Goal: Book appointment/travel/reservation

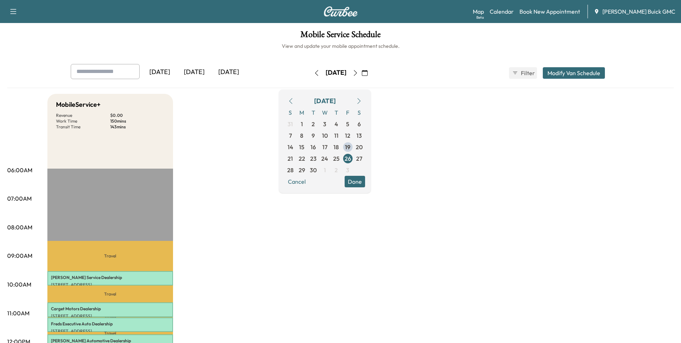
click at [340, 157] on span "25" at bounding box center [336, 158] width 6 height 9
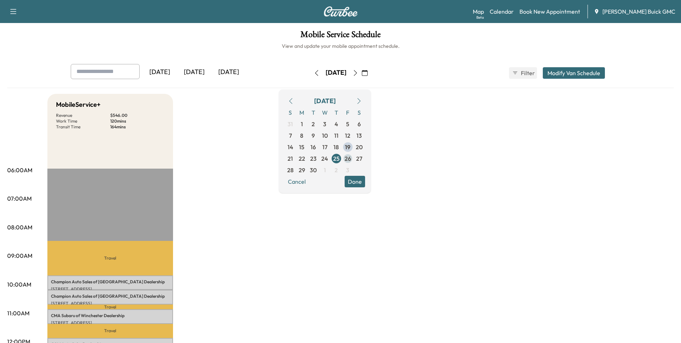
click at [351, 157] on span "26" at bounding box center [348, 158] width 6 height 9
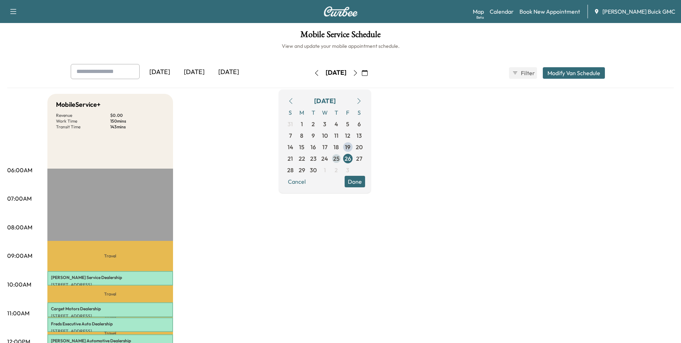
click at [340, 157] on span "25" at bounding box center [336, 158] width 6 height 9
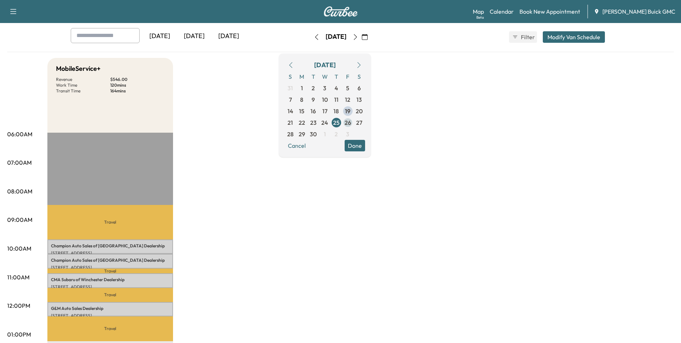
click at [351, 121] on span "26" at bounding box center [348, 122] width 6 height 9
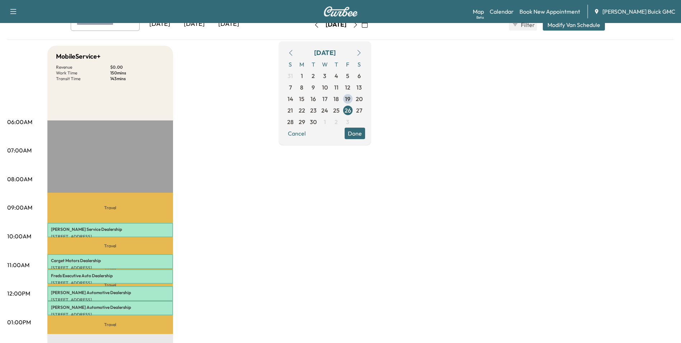
scroll to position [36, 0]
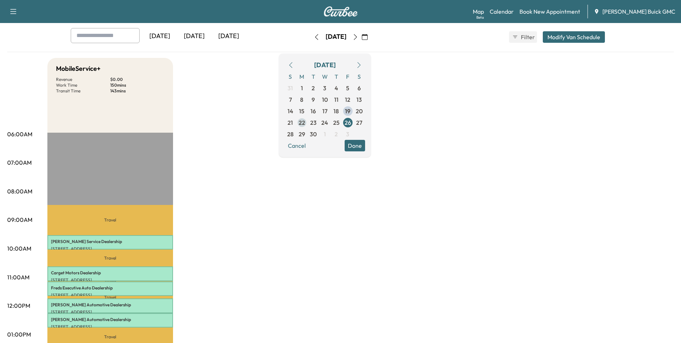
click at [305, 122] on span "22" at bounding box center [302, 122] width 6 height 9
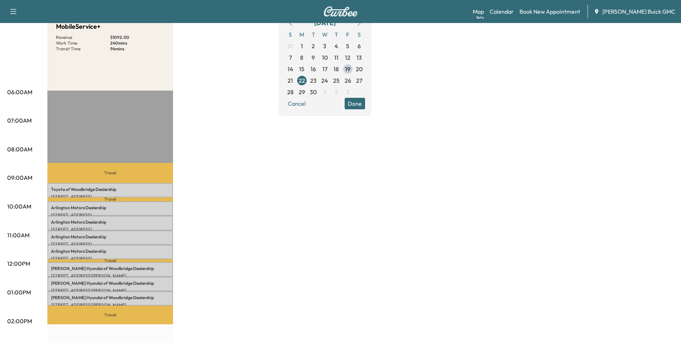
scroll to position [36, 0]
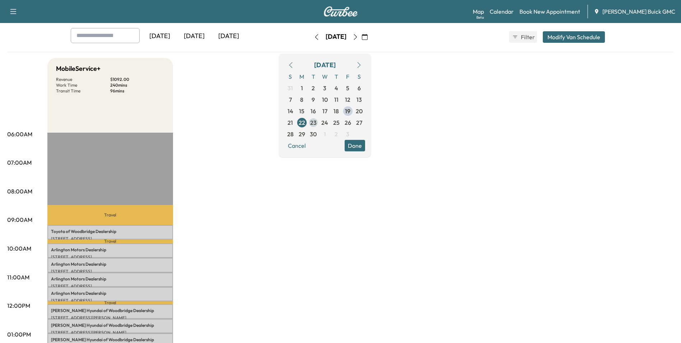
click at [317, 121] on span "23" at bounding box center [313, 122] width 6 height 9
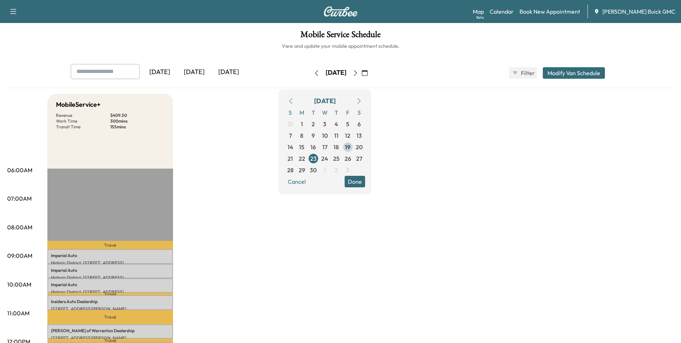
click at [328, 158] on span "24" at bounding box center [324, 158] width 7 height 9
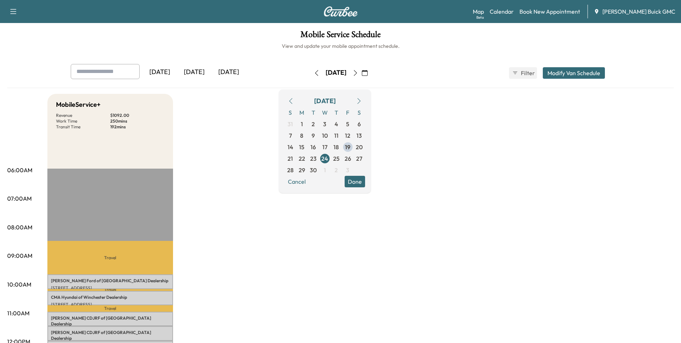
drag, startPoint x: 527, startPoint y: 157, endPoint x: 525, endPoint y: 153, distance: 4.4
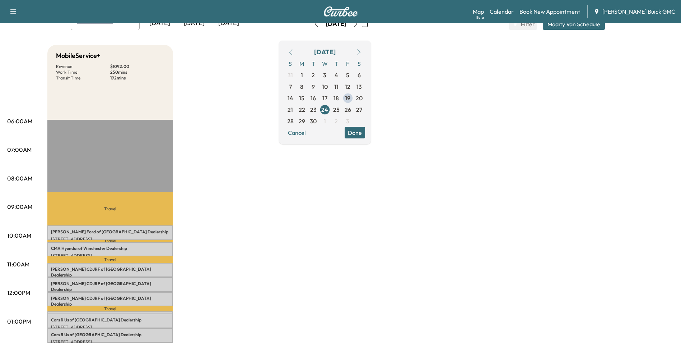
scroll to position [36, 0]
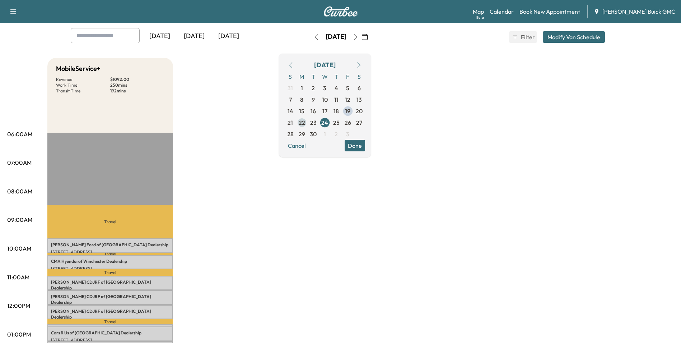
click at [305, 122] on span "22" at bounding box center [302, 122] width 6 height 9
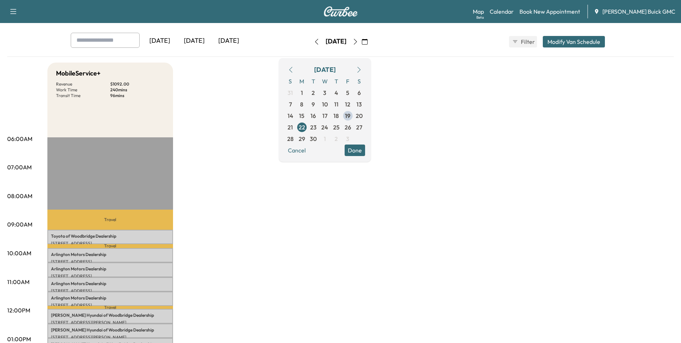
scroll to position [72, 0]
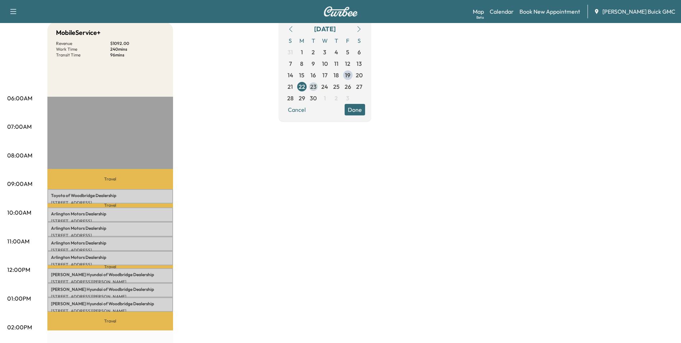
click at [317, 85] on span "23" at bounding box center [313, 86] width 6 height 9
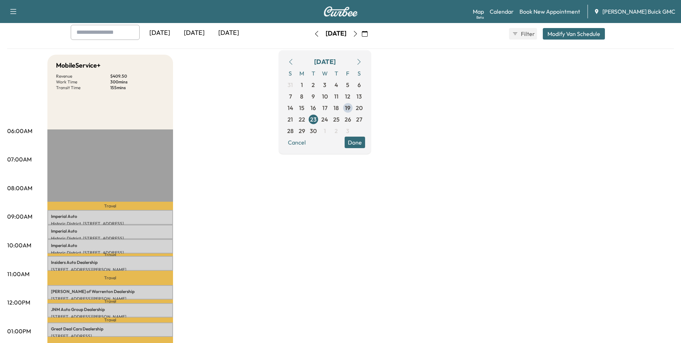
scroll to position [36, 0]
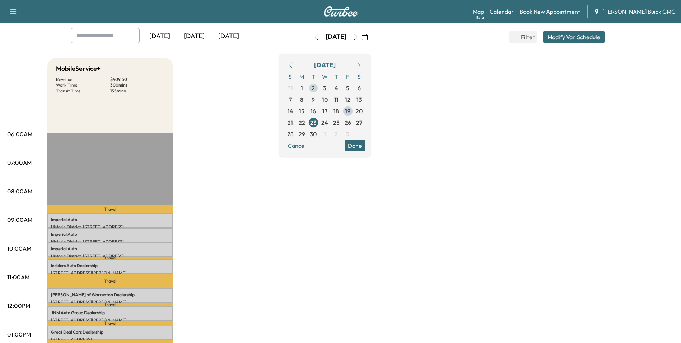
click at [328, 120] on span "24" at bounding box center [324, 122] width 7 height 9
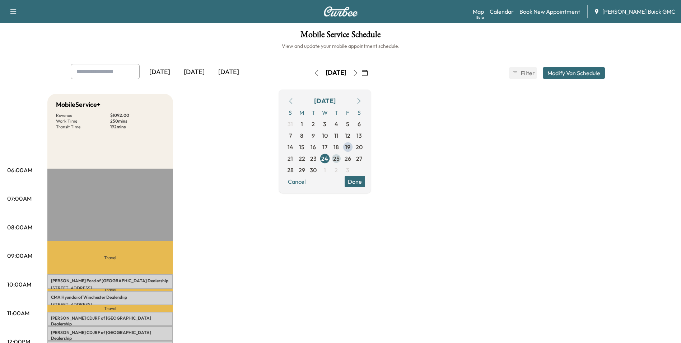
click at [340, 157] on span "25" at bounding box center [336, 158] width 6 height 9
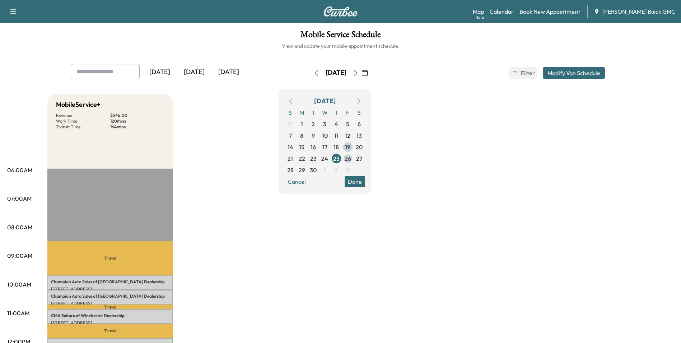
click at [351, 158] on span "26" at bounding box center [348, 158] width 6 height 9
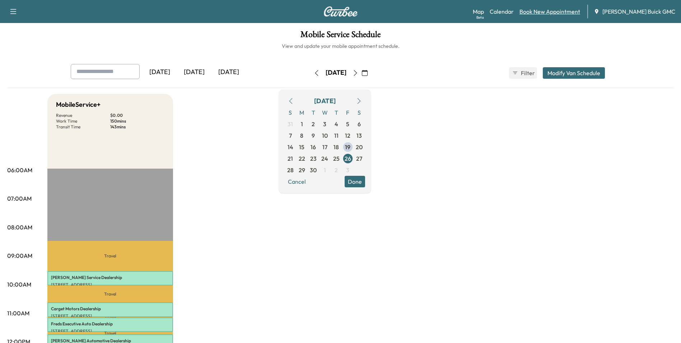
click at [559, 10] on link "Book New Appointment" at bounding box center [550, 11] width 61 height 9
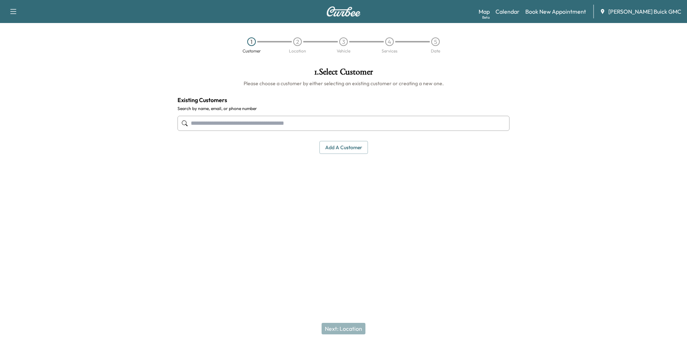
click at [321, 123] on input "text" at bounding box center [343, 123] width 332 height 15
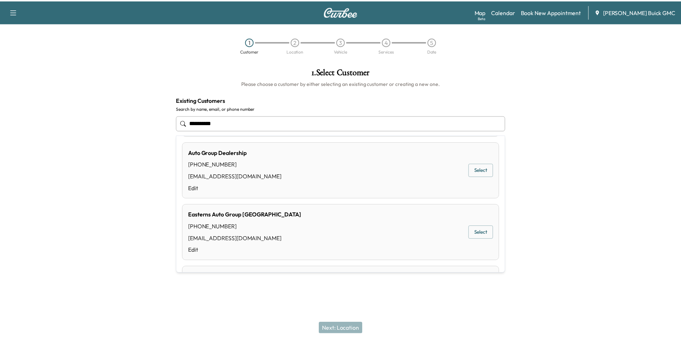
scroll to position [180, 0]
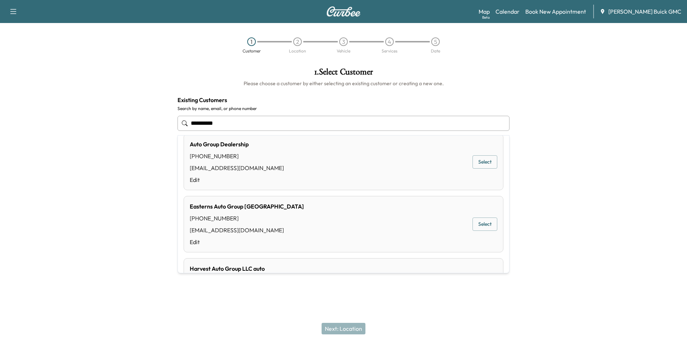
click at [475, 160] on button "Select" at bounding box center [484, 161] width 25 height 13
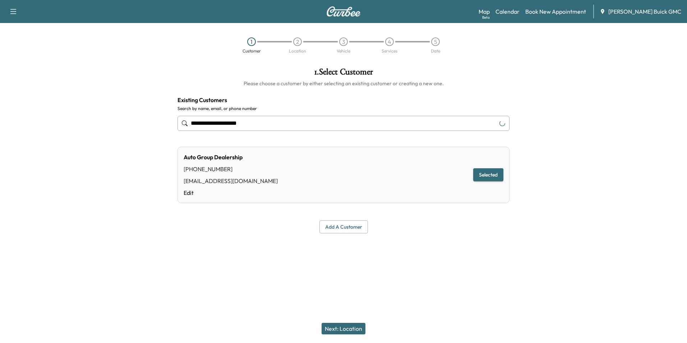
type input "**********"
click at [343, 329] on button "Next: Location" at bounding box center [343, 327] width 44 height 11
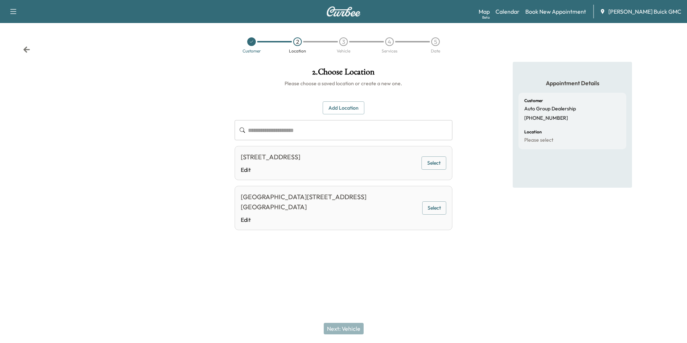
click at [434, 160] on button "Select" at bounding box center [433, 162] width 25 height 13
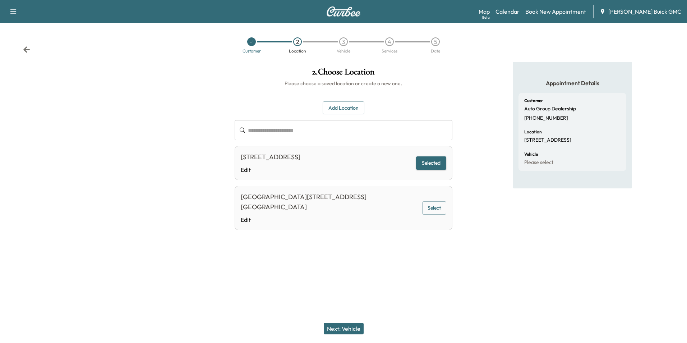
click at [350, 327] on button "Next: Vehicle" at bounding box center [344, 327] width 40 height 11
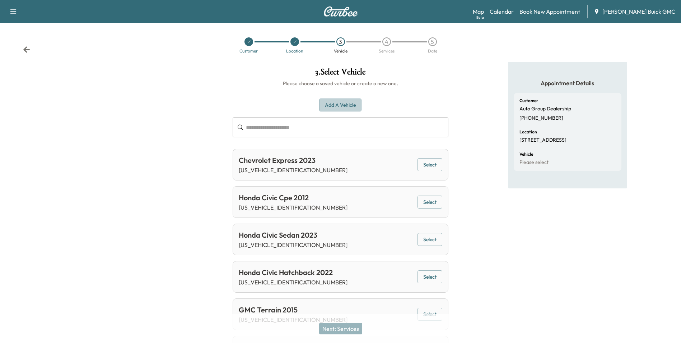
click at [343, 102] on button "Add a Vehicle" at bounding box center [340, 104] width 42 height 13
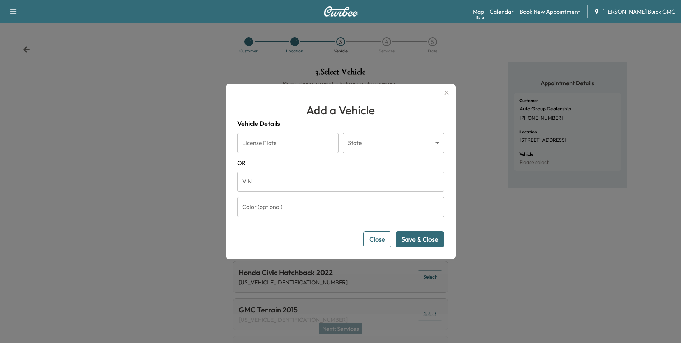
click at [299, 182] on input "VIN" at bounding box center [340, 181] width 207 height 20
type input "*"
click at [420, 104] on h1 "Add a Vehicle" at bounding box center [340, 109] width 207 height 17
click at [293, 185] on input "*" at bounding box center [340, 181] width 207 height 20
click at [380, 236] on button "Close" at bounding box center [377, 239] width 28 height 16
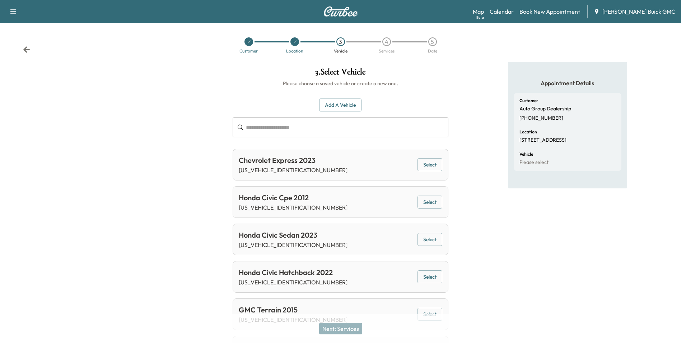
click at [489, 197] on div "Appointment Details Customer Auto Group Dealership [PHONE_NUMBER] Location [STR…" at bounding box center [567, 217] width 227 height 311
click at [354, 104] on button "Add a Vehicle" at bounding box center [340, 104] width 42 height 13
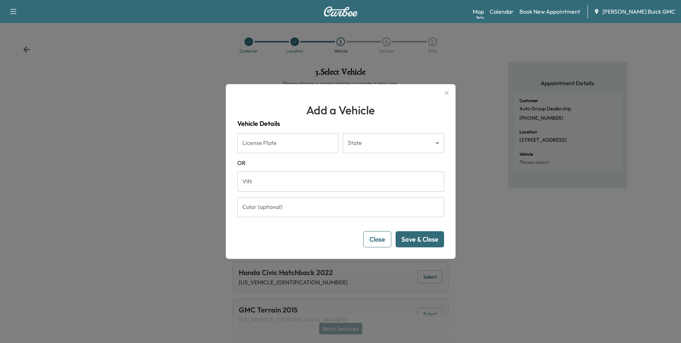
click at [304, 180] on input "VIN" at bounding box center [340, 181] width 207 height 20
type input "**********"
click at [420, 235] on button "Save & Close" at bounding box center [420, 239] width 48 height 16
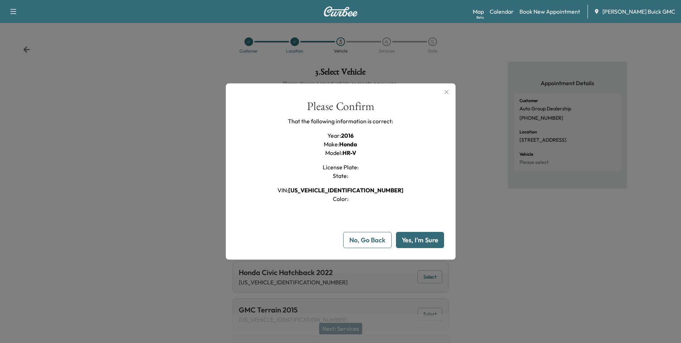
click at [421, 238] on button "Yes, I'm Sure" at bounding box center [420, 240] width 48 height 16
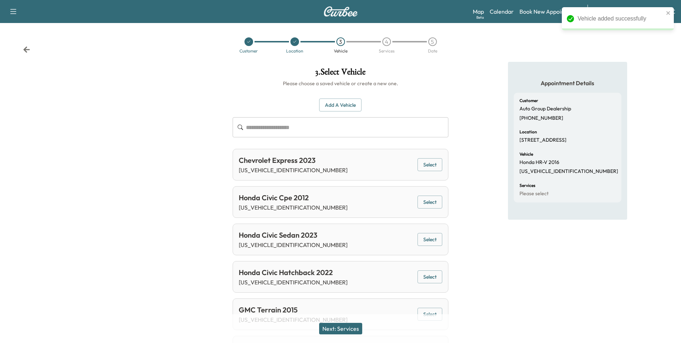
click at [345, 324] on button "Next: Services" at bounding box center [340, 327] width 43 height 11
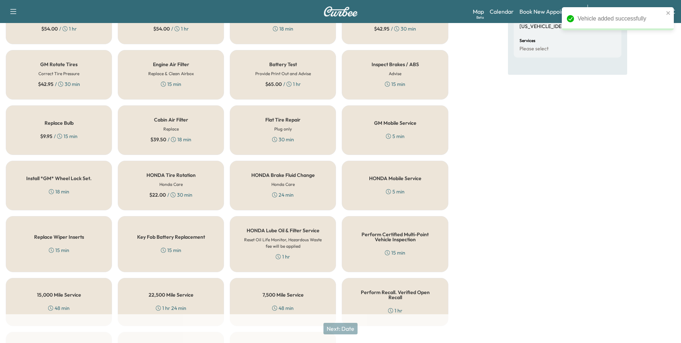
scroll to position [205, 0]
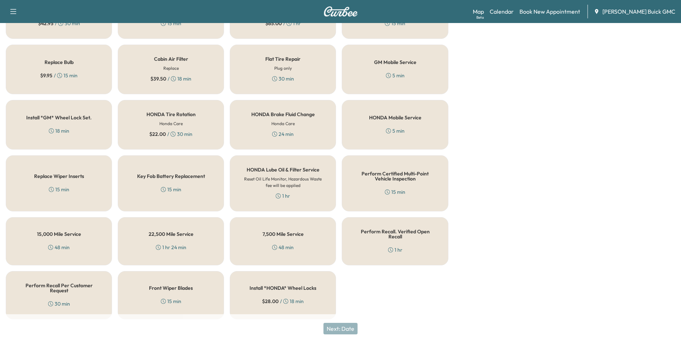
click at [74, 292] on div "Perform Recall Per Customer Request 30 min" at bounding box center [59, 295] width 106 height 48
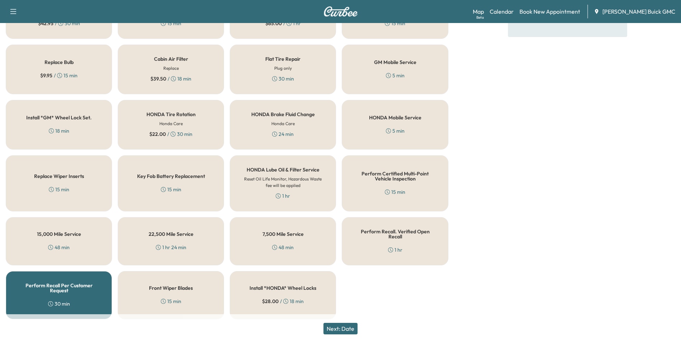
click at [344, 328] on button "Next: Date" at bounding box center [341, 327] width 34 height 11
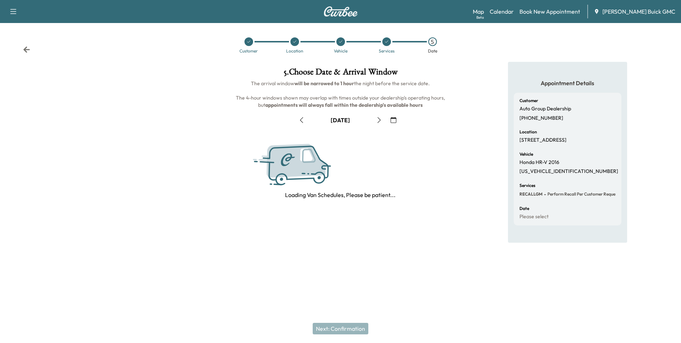
scroll to position [0, 0]
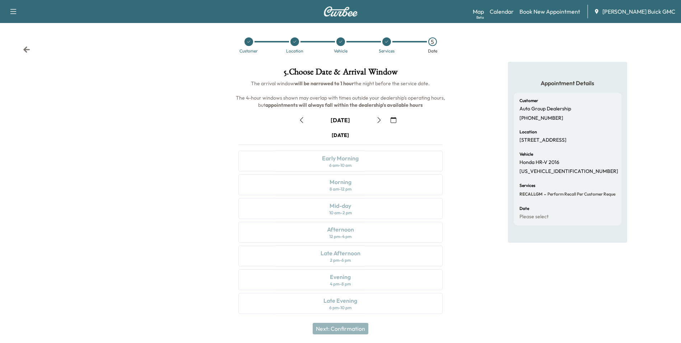
click at [394, 118] on icon "button" at bounding box center [394, 120] width 6 height 6
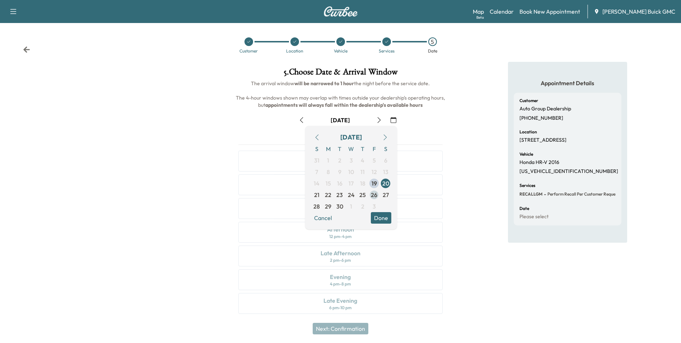
click at [373, 194] on span "26" at bounding box center [374, 194] width 6 height 9
click at [481, 175] on div "Appointment Details Customer Auto Group Dealership [PHONE_NUMBER] Location [STR…" at bounding box center [567, 192] width 227 height 260
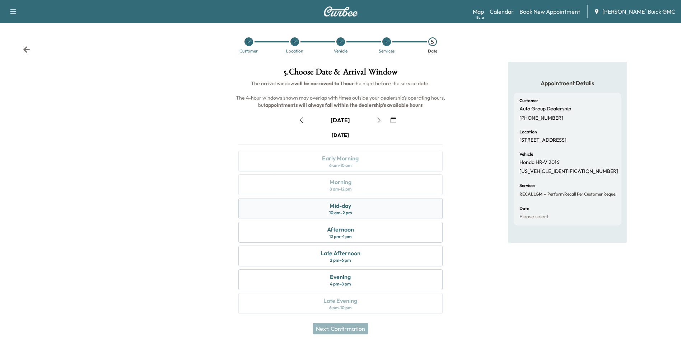
click at [365, 206] on div "Mid-day 10 am - 2 pm" at bounding box center [340, 208] width 204 height 21
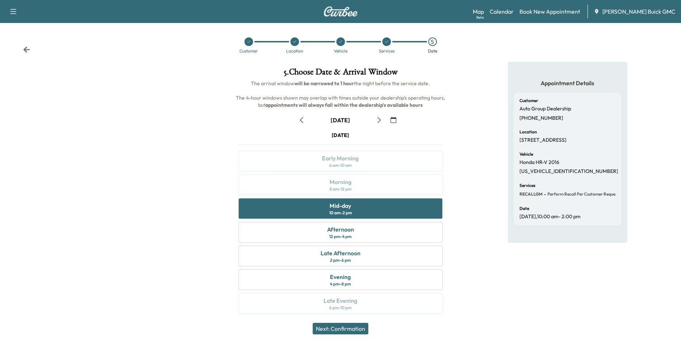
click at [353, 327] on button "Next: Confirmation" at bounding box center [341, 327] width 56 height 11
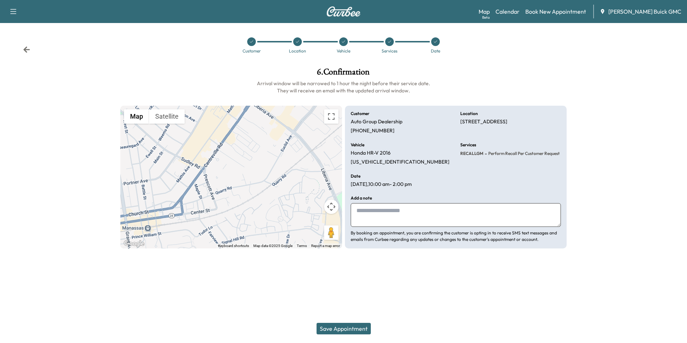
click at [390, 208] on textarea at bounding box center [455, 215] width 210 height 24
type textarea "**********"
click at [360, 325] on button "Save Appointment" at bounding box center [343, 327] width 54 height 11
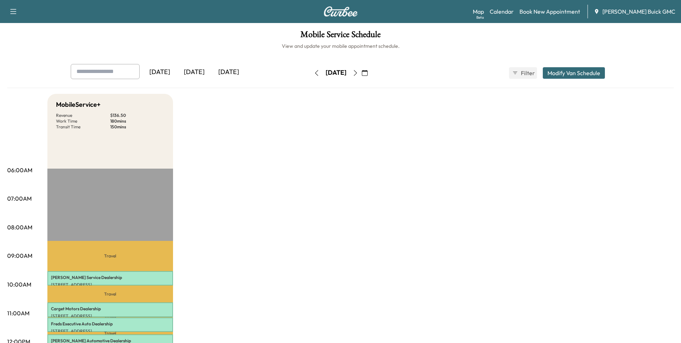
click at [200, 71] on div "[DATE]" at bounding box center [194, 72] width 34 height 17
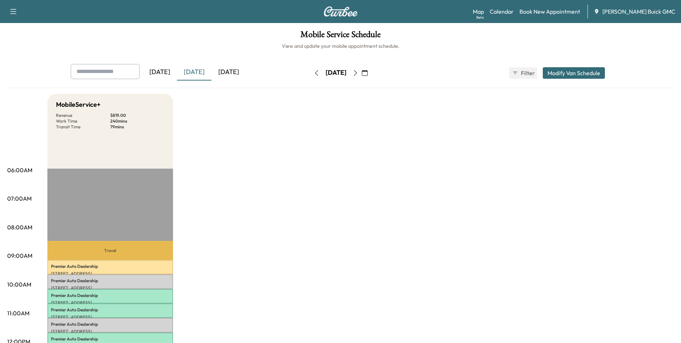
click at [228, 71] on div "[DATE]" at bounding box center [228, 72] width 34 height 17
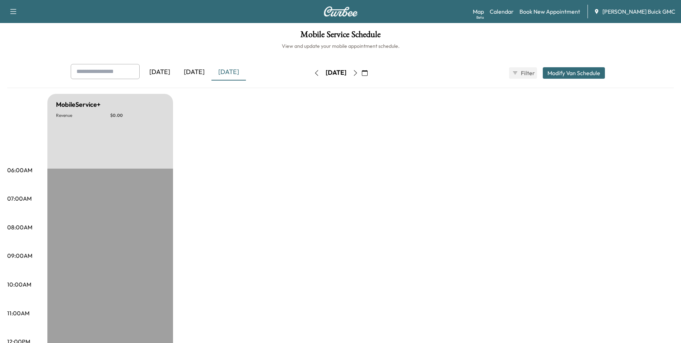
click at [358, 72] on icon "button" at bounding box center [356, 73] width 6 height 6
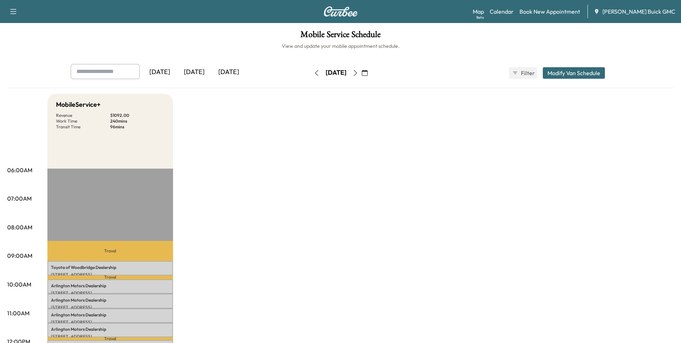
click at [357, 71] on icon "button" at bounding box center [355, 73] width 3 height 6
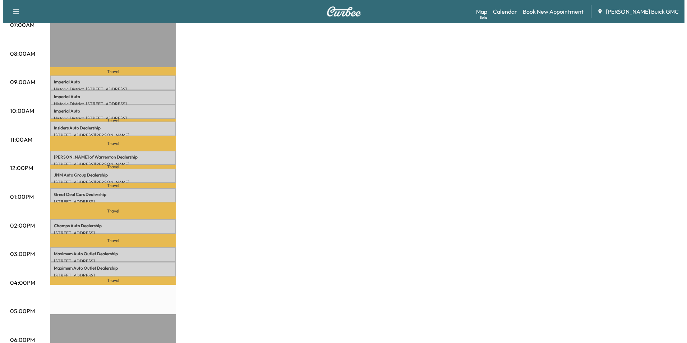
scroll to position [180, 0]
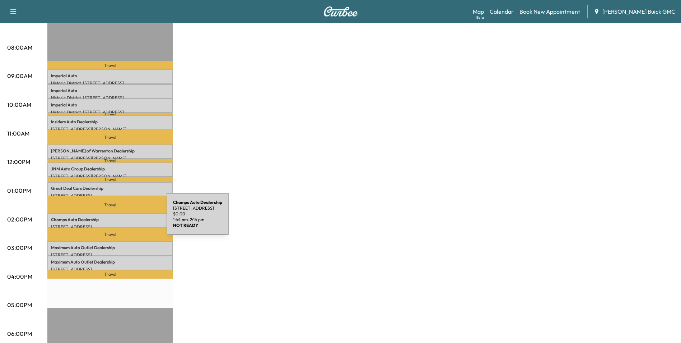
click at [113, 218] on p "Champs Auto Dealership" at bounding box center [110, 220] width 118 height 6
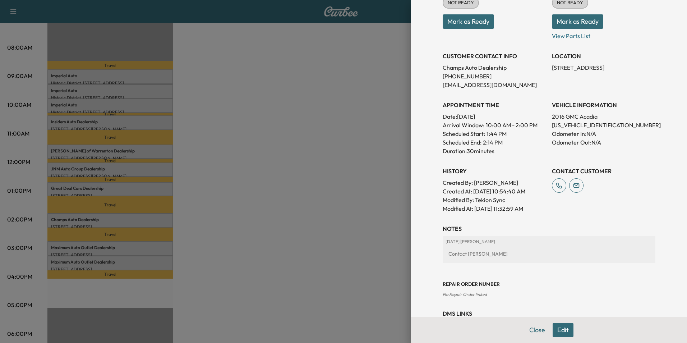
scroll to position [108, 0]
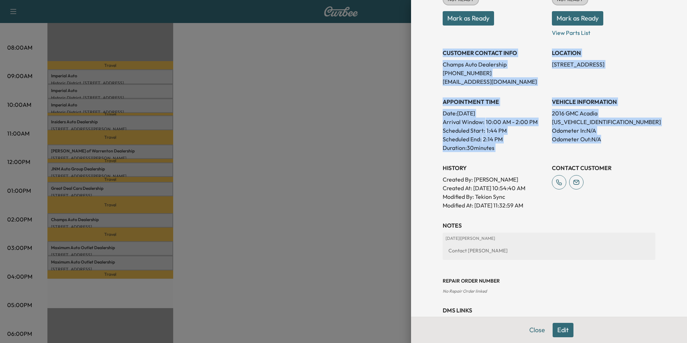
drag, startPoint x: 438, startPoint y: 53, endPoint x: 619, endPoint y: 143, distance: 202.0
click at [619, 143] on div "Appointment Status NOT READY Mark as Ready Parts Status NOT READY Mark as Ready…" at bounding box center [548, 93] width 213 height 233
copy div "CUSTOMER CONTACT INFO Champs Auto Dealership [PHONE_NUMBER] [EMAIL_ADDRESS][DOM…"
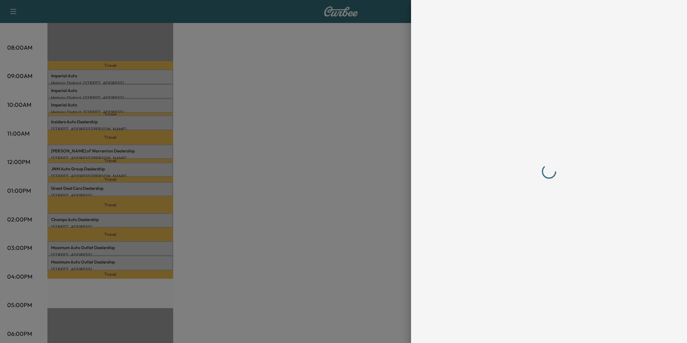
scroll to position [0, 0]
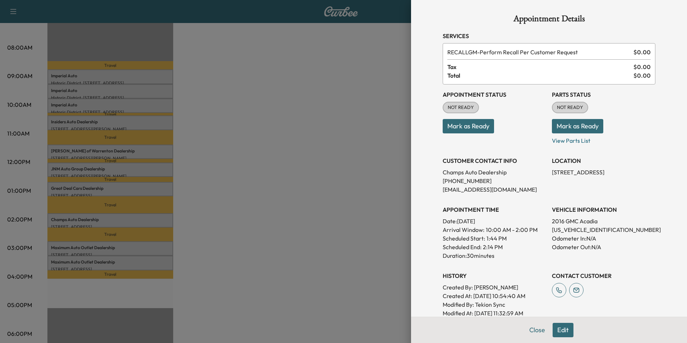
click at [281, 209] on div at bounding box center [343, 171] width 687 height 343
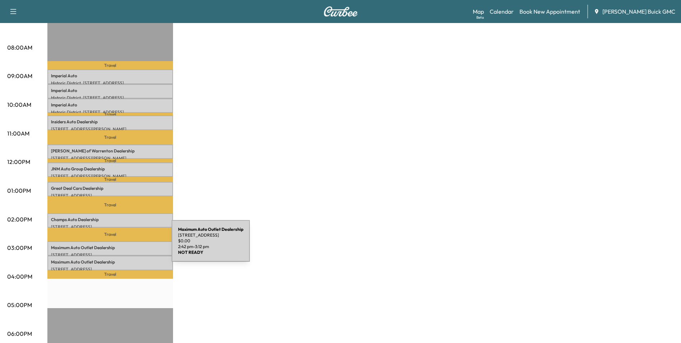
click at [117, 245] on p "Maximum Auto Outlet Dealership" at bounding box center [110, 248] width 118 height 6
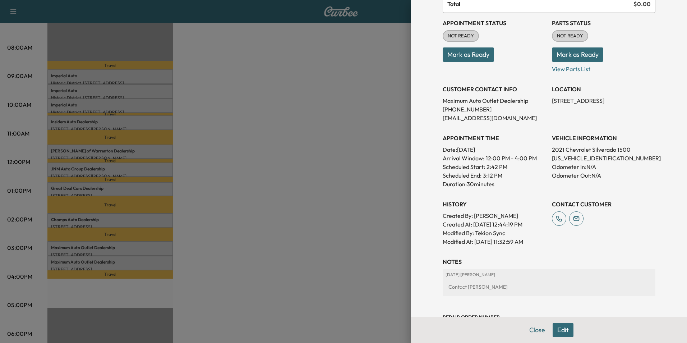
scroll to position [72, 0]
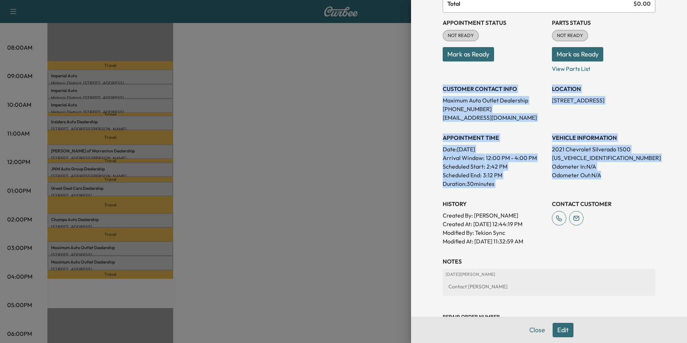
drag, startPoint x: 437, startPoint y: 87, endPoint x: 631, endPoint y: 181, distance: 215.8
click at [631, 181] on div "Appointment Status NOT READY Mark as Ready Parts Status NOT READY Mark as Ready…" at bounding box center [548, 129] width 213 height 233
copy div "CUSTOMER CONTACT INFO Maximum Auto Outlet Dealership [PHONE_NUMBER] [EMAIL_ADDR…"
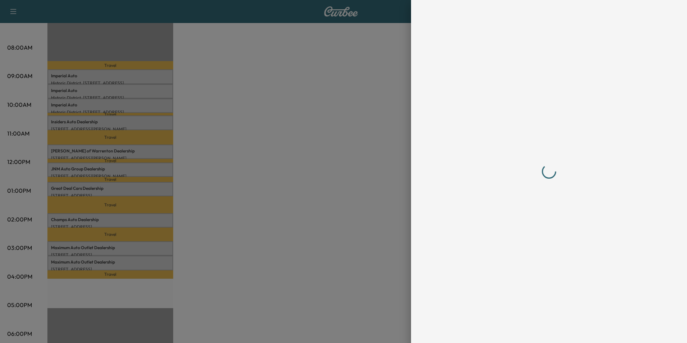
scroll to position [0, 0]
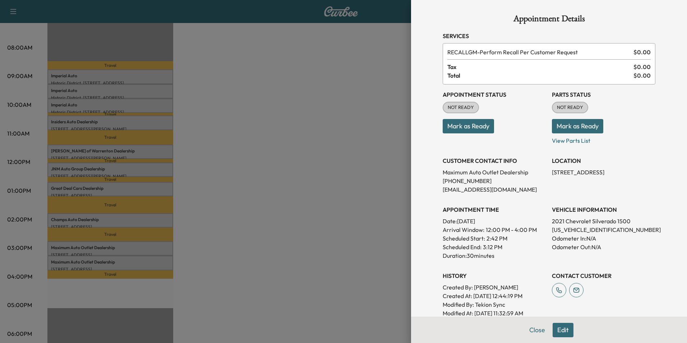
click at [264, 178] on div at bounding box center [343, 171] width 687 height 343
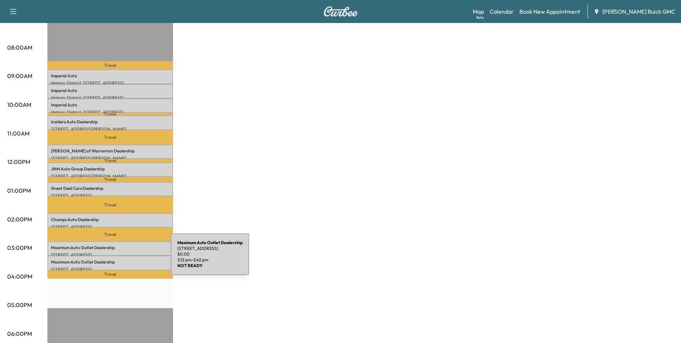
click at [117, 259] on p "Maximum Auto Outlet Dealership" at bounding box center [110, 262] width 118 height 6
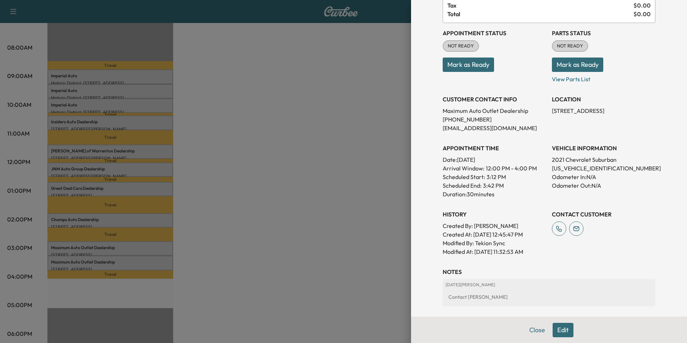
scroll to position [61, 0]
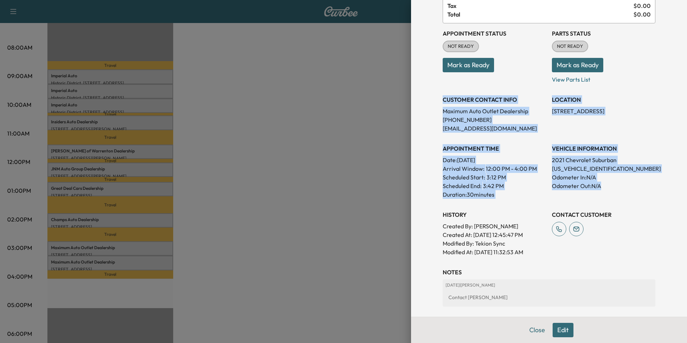
drag, startPoint x: 437, startPoint y: 98, endPoint x: 618, endPoint y: 195, distance: 205.6
click at [618, 195] on div "Appointment Status NOT READY Mark as Ready Parts Status NOT READY Mark as Ready…" at bounding box center [548, 139] width 213 height 233
copy div "CUSTOMER CONTACT INFO Maximum Auto Outlet Dealership [PHONE_NUMBER] [EMAIL_ADDR…"
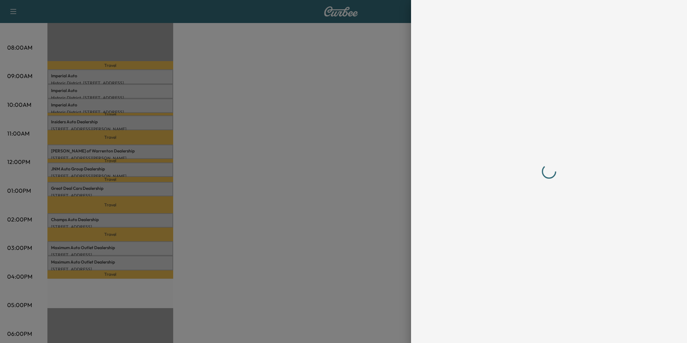
scroll to position [0, 0]
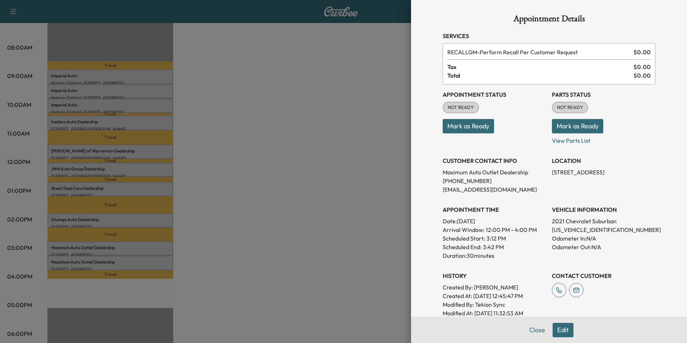
click at [243, 197] on div at bounding box center [343, 171] width 687 height 343
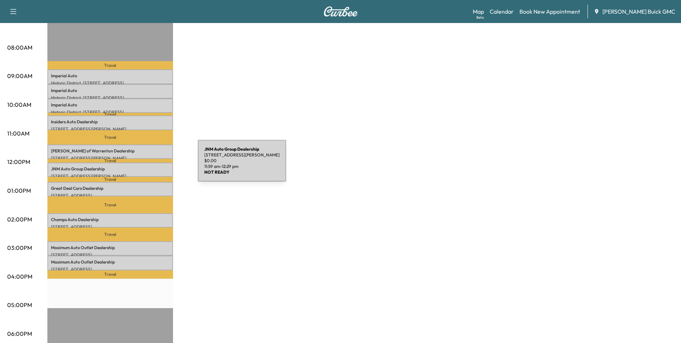
click at [144, 166] on p "JNM Auto Group Dealership" at bounding box center [110, 169] width 118 height 6
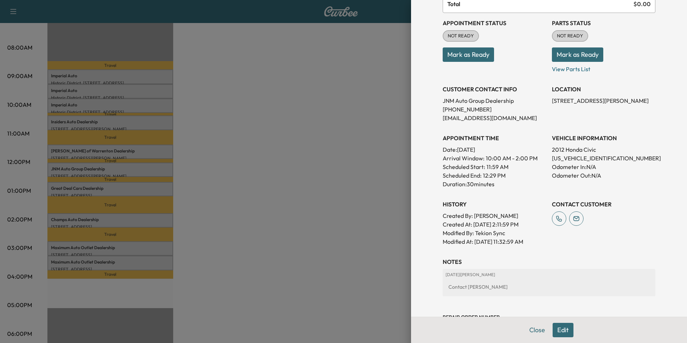
scroll to position [72, 0]
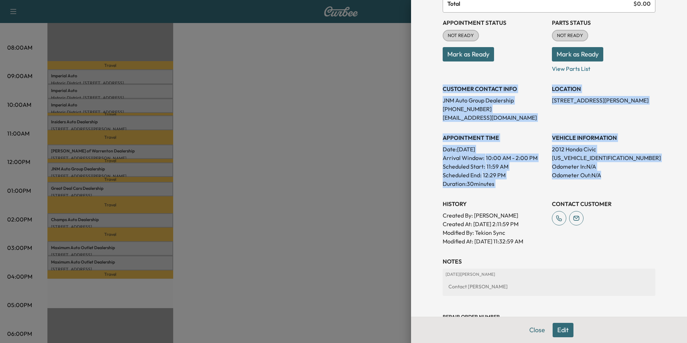
drag, startPoint x: 438, startPoint y: 87, endPoint x: 619, endPoint y: 176, distance: 201.7
click at [619, 176] on div "Appointment Status NOT READY Mark as Ready Parts Status NOT READY Mark as Ready…" at bounding box center [548, 129] width 213 height 233
copy div "CUSTOMER CONTACT INFO JNM Auto Group Dealership [PHONE_NUMBER] [EMAIL_ADDRESS][…"
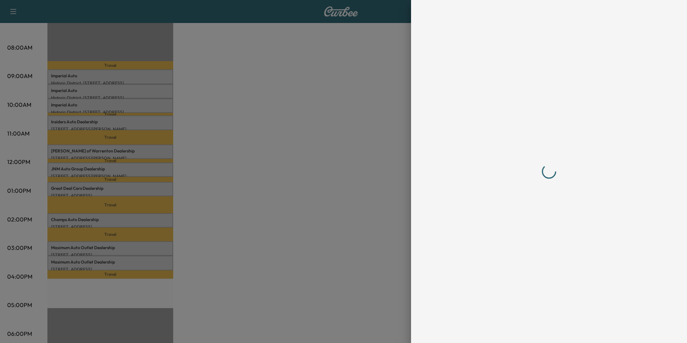
scroll to position [0, 0]
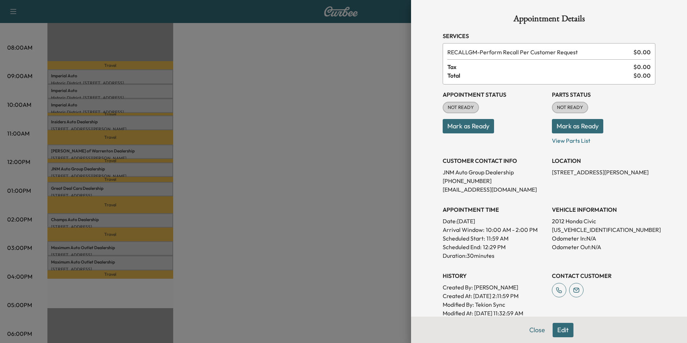
click at [279, 160] on div at bounding box center [343, 171] width 687 height 343
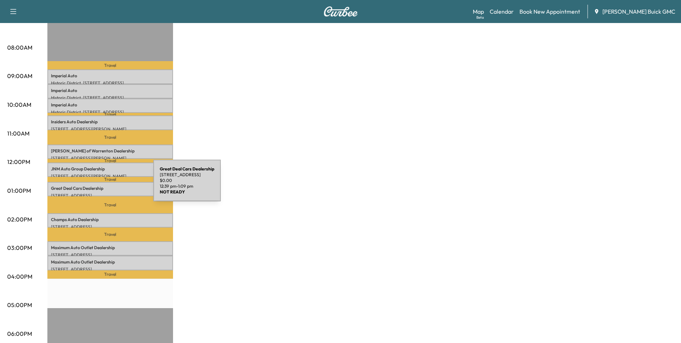
click at [99, 185] on p "Great Deal Cars Dealership" at bounding box center [110, 188] width 118 height 6
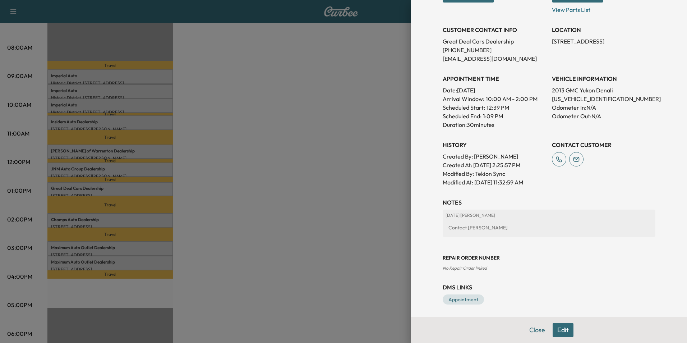
scroll to position [133, 0]
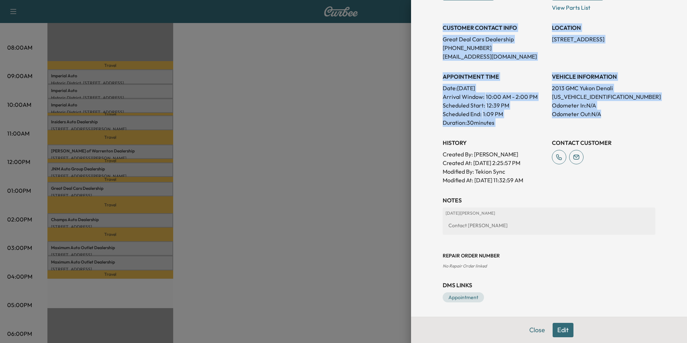
drag, startPoint x: 438, startPoint y: 26, endPoint x: 617, endPoint y: 111, distance: 198.5
click at [617, 111] on div "Appointment Status NOT READY Mark as Ready Parts Status NOT READY Mark as Ready…" at bounding box center [548, 68] width 213 height 233
copy div "CUSTOMER CONTACT INFO Great Deal Cars Dealership [PHONE_NUMBER] [EMAIL_ADDRESS]…"
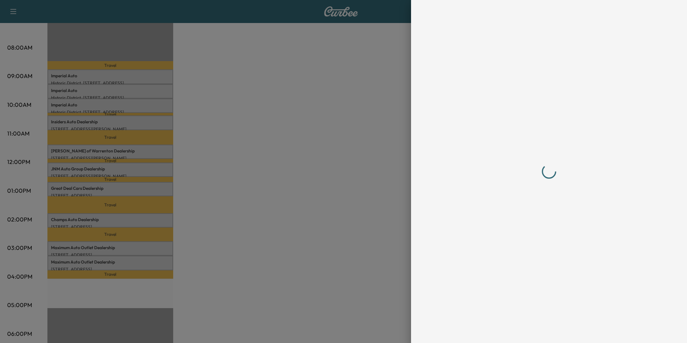
scroll to position [0, 0]
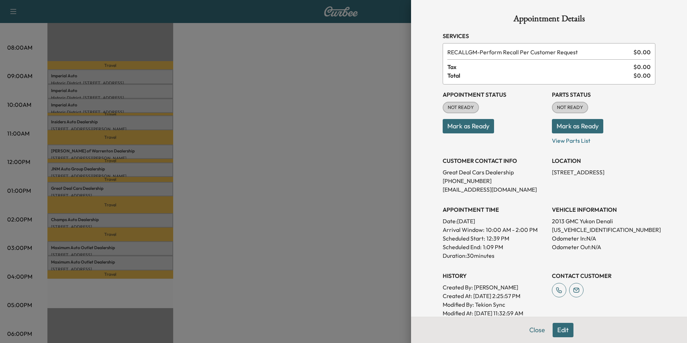
click at [255, 151] on div at bounding box center [343, 171] width 687 height 343
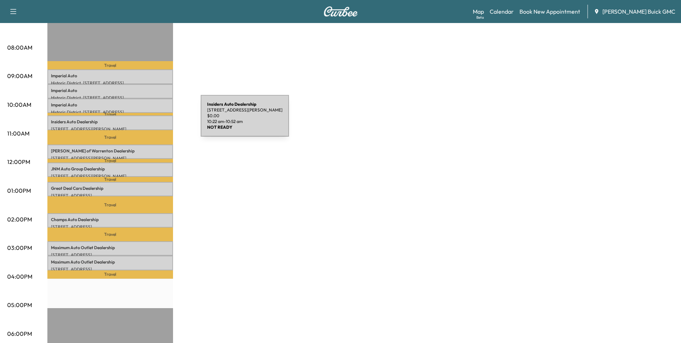
click at [147, 120] on p "Insiders Auto Dealership" at bounding box center [110, 122] width 118 height 6
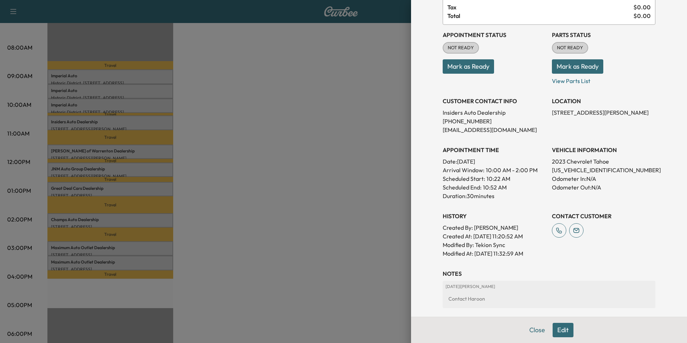
scroll to position [108, 0]
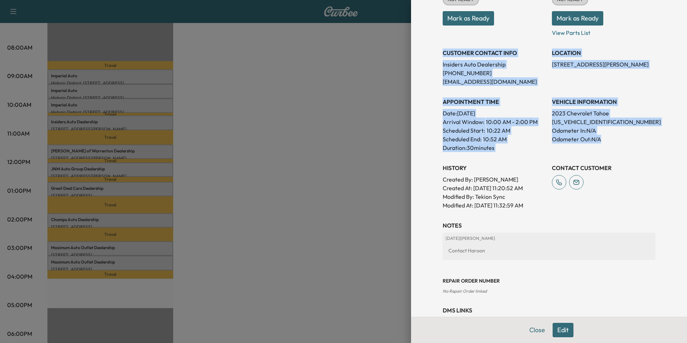
drag, startPoint x: 438, startPoint y: 51, endPoint x: 611, endPoint y: 137, distance: 193.5
click at [611, 137] on div "Appointment Status NOT READY Mark as Ready Parts Status NOT READY Mark as Ready…" at bounding box center [548, 93] width 213 height 233
copy div "CUSTOMER CONTACT INFO Insiders Auto Dealership [PHONE_NUMBER] [EMAIL_ADDRESS][D…"
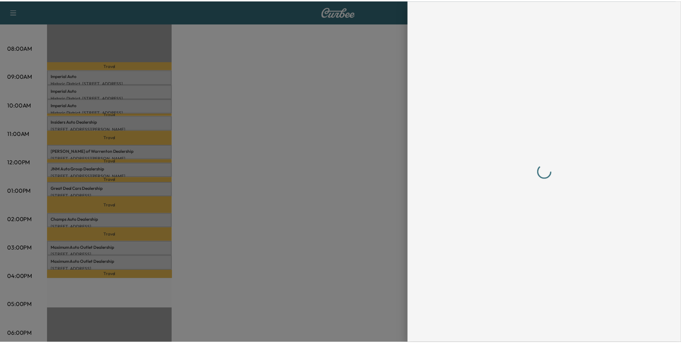
scroll to position [0, 0]
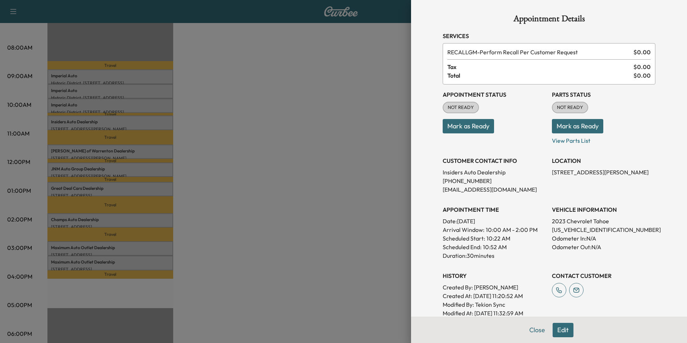
click at [256, 196] on div at bounding box center [343, 171] width 687 height 343
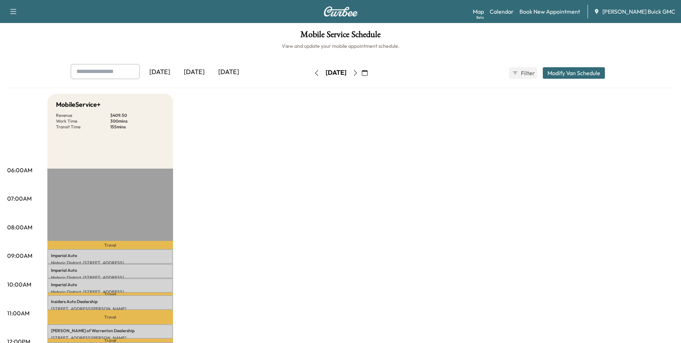
click at [358, 71] on icon "button" at bounding box center [356, 73] width 6 height 6
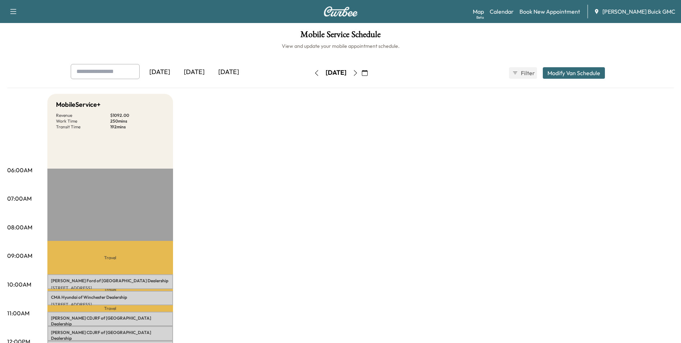
click at [357, 71] on icon "button" at bounding box center [355, 73] width 3 height 6
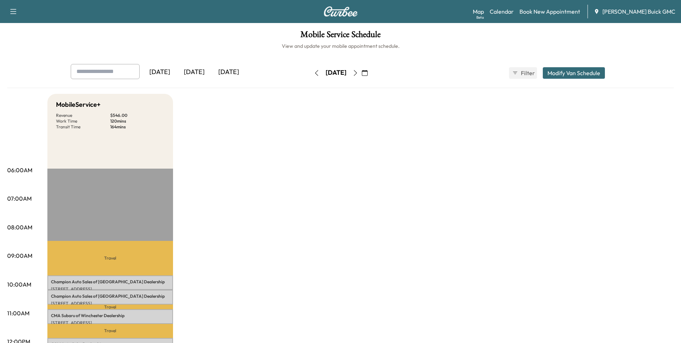
click at [358, 72] on icon "button" at bounding box center [356, 73] width 6 height 6
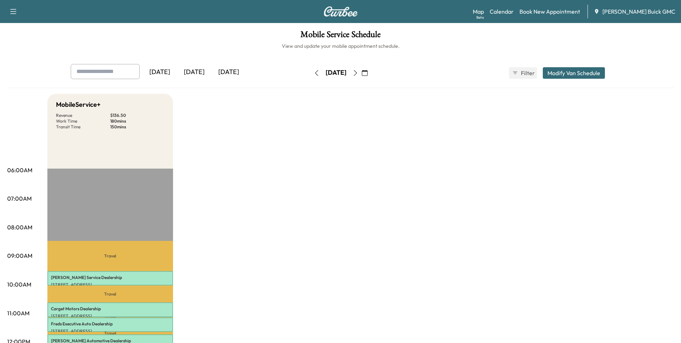
click at [158, 70] on div "[DATE]" at bounding box center [160, 72] width 34 height 17
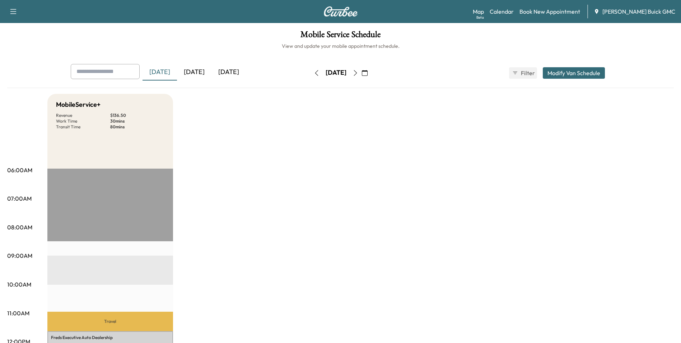
click at [198, 71] on div "[DATE]" at bounding box center [194, 72] width 34 height 17
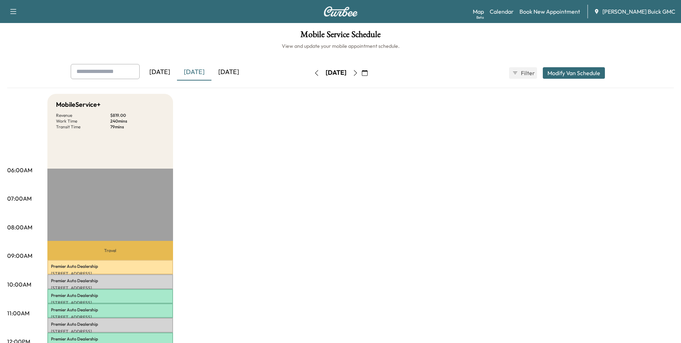
click at [232, 70] on div "[DATE]" at bounding box center [228, 72] width 34 height 17
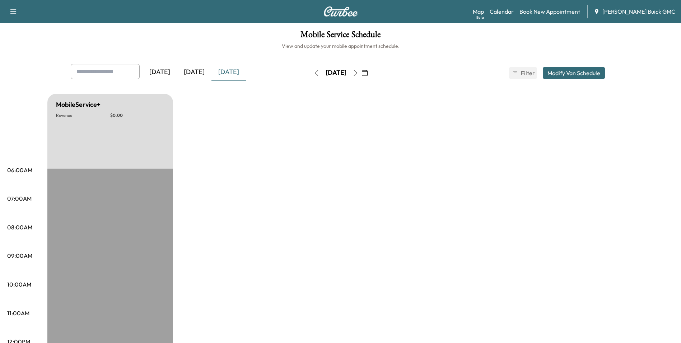
click at [358, 72] on icon "button" at bounding box center [356, 73] width 6 height 6
click at [357, 71] on icon "button" at bounding box center [355, 73] width 3 height 6
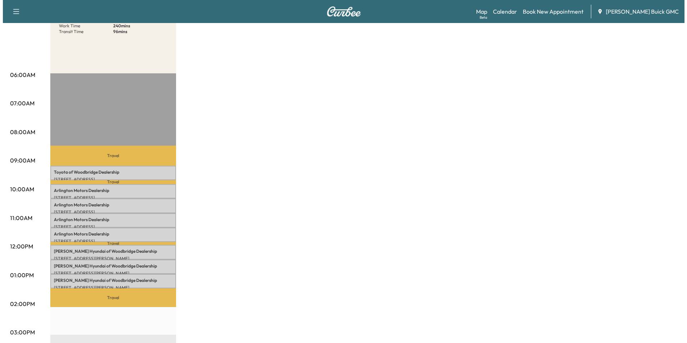
scroll to position [108, 0]
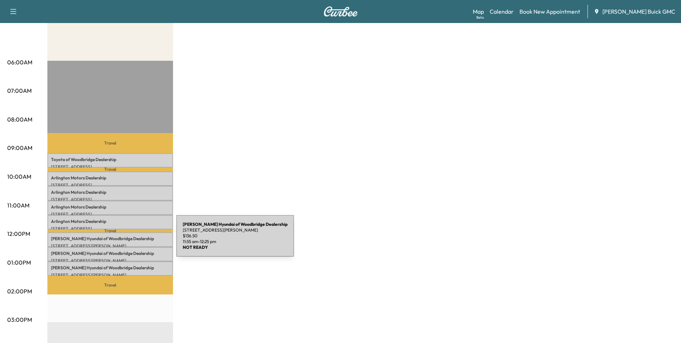
click at [129, 234] on div "Travel Toyota of Woodbridge Dealership [STREET_ADDRESS] $ 136.50 9:11 am - 9:41…" at bounding box center [110, 293] width 126 height 464
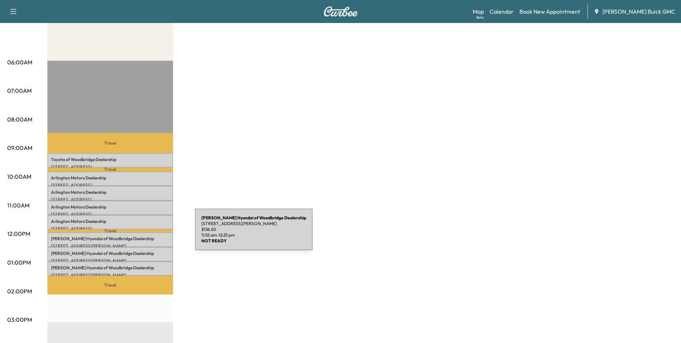
drag, startPoint x: 129, startPoint y: 234, endPoint x: 141, endPoint y: 234, distance: 11.9
click at [141, 236] on p "[PERSON_NAME] Hyundai of Woodbridge Dealership" at bounding box center [110, 239] width 118 height 6
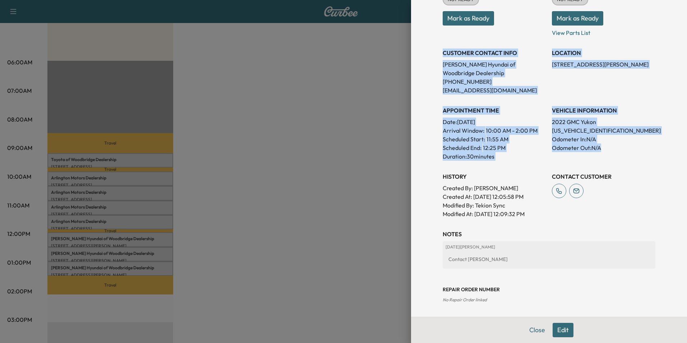
drag, startPoint x: 438, startPoint y: 51, endPoint x: 613, endPoint y: 156, distance: 204.4
click at [613, 156] on div "Appointment Status NOT READY Mark as Ready Parts Status NOT READY Mark as Ready…" at bounding box center [548, 97] width 213 height 241
copy div "CUSTOMER CONTACT INFO [PERSON_NAME] Hyundai of Woodbridge Dealership [PHONE_NUM…"
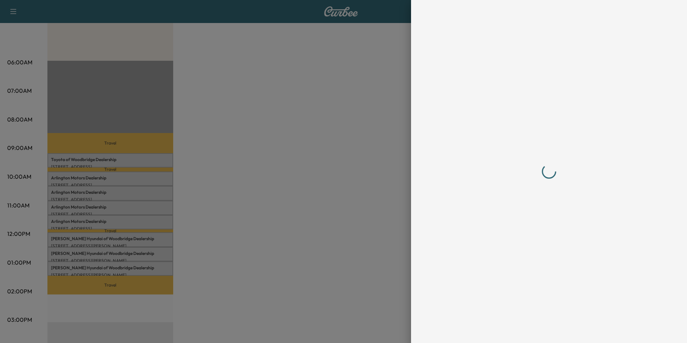
scroll to position [0, 0]
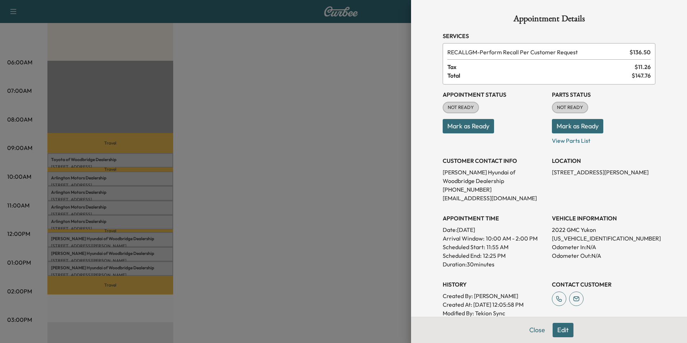
click at [270, 205] on div at bounding box center [343, 171] width 687 height 343
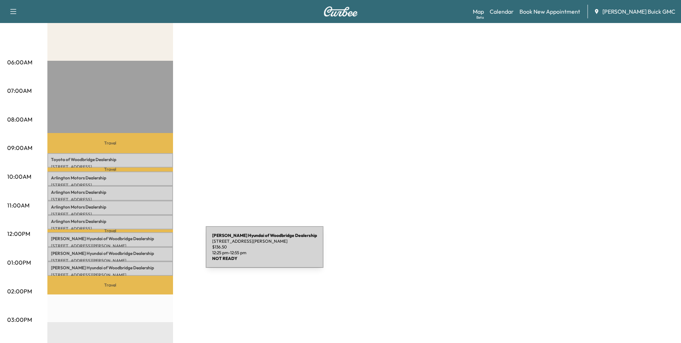
click at [152, 251] on p "[PERSON_NAME] Hyundai of Woodbridge Dealership" at bounding box center [110, 253] width 118 height 6
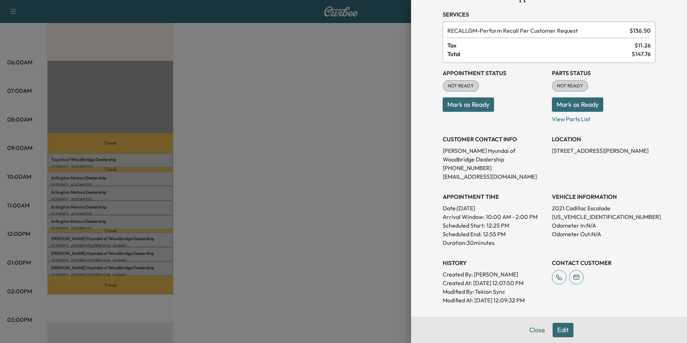
scroll to position [72, 0]
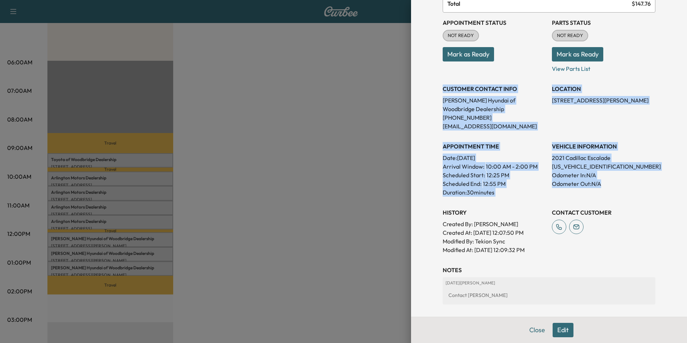
drag, startPoint x: 437, startPoint y: 86, endPoint x: 606, endPoint y: 184, distance: 195.3
click at [606, 184] on div "Appointment Status NOT READY Mark as Ready Parts Status NOT READY Mark as Ready…" at bounding box center [548, 133] width 213 height 241
copy div "CUSTOMER CONTACT INFO [PERSON_NAME] Hyundai of Woodbridge Dealership [PHONE_NUM…"
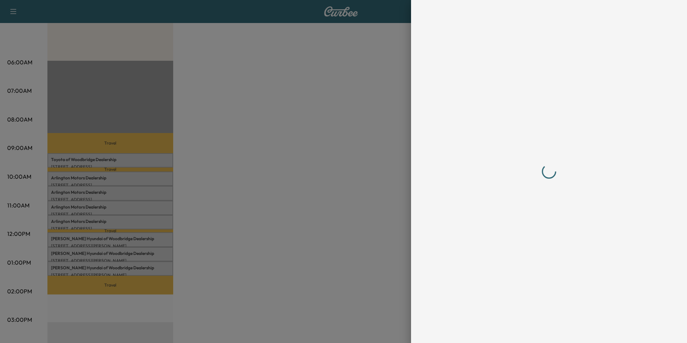
scroll to position [0, 0]
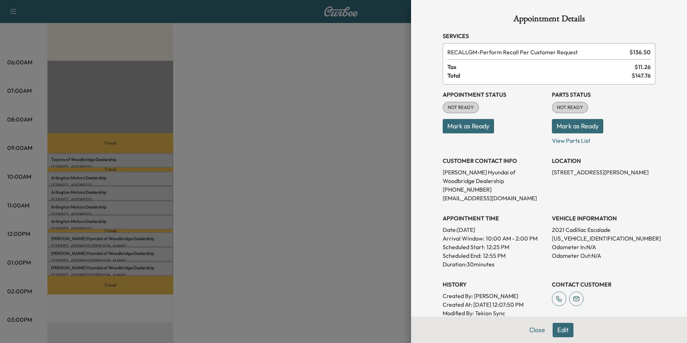
click at [252, 227] on div at bounding box center [343, 171] width 687 height 343
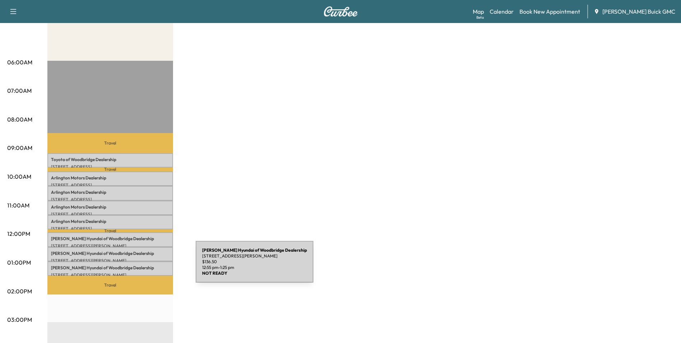
click at [142, 266] on p "[PERSON_NAME] Hyundai of Woodbridge Dealership" at bounding box center [110, 268] width 118 height 6
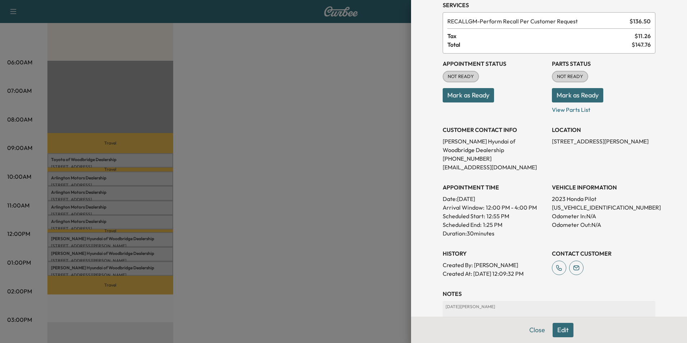
scroll to position [72, 0]
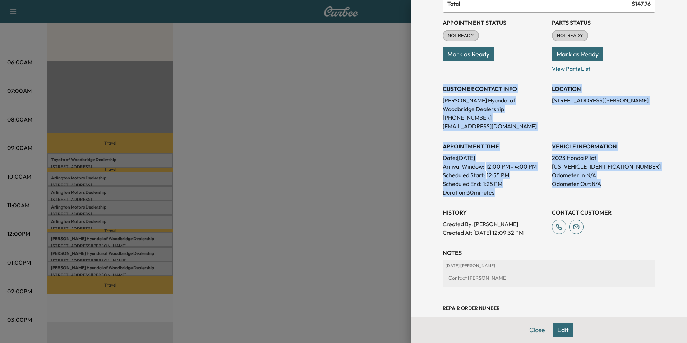
drag, startPoint x: 438, startPoint y: 87, endPoint x: 637, endPoint y: 187, distance: 222.7
click at [637, 187] on div "Appointment Status NOT READY Mark as Ready Parts Status NOT READY Mark as Ready…" at bounding box center [548, 125] width 213 height 224
copy div "CUSTOMER CONTACT INFO [PERSON_NAME] Hyundai of Woodbridge Dealership [PHONE_NUM…"
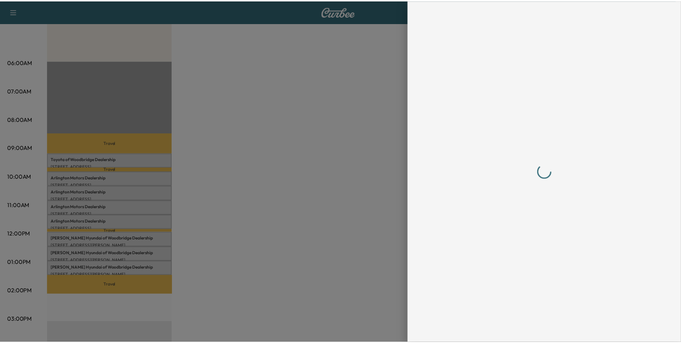
scroll to position [0, 0]
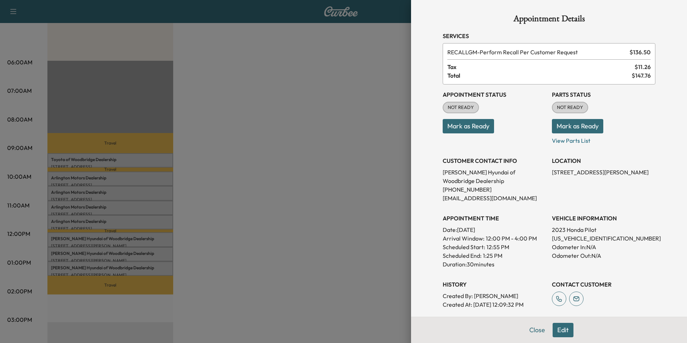
click at [291, 189] on div at bounding box center [343, 171] width 687 height 343
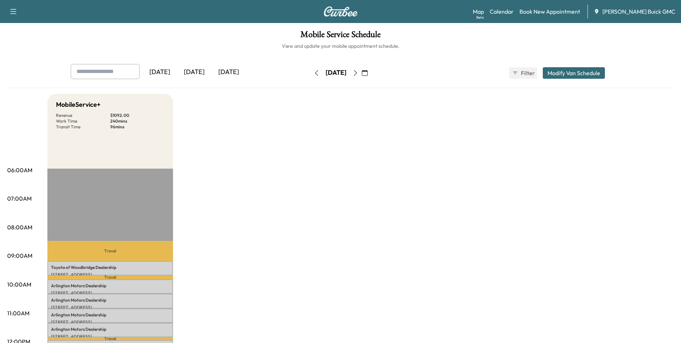
click at [358, 71] on icon "button" at bounding box center [356, 73] width 6 height 6
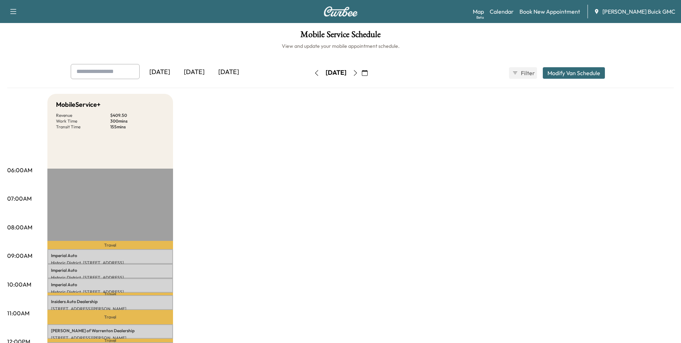
click at [358, 72] on icon "button" at bounding box center [356, 73] width 6 height 6
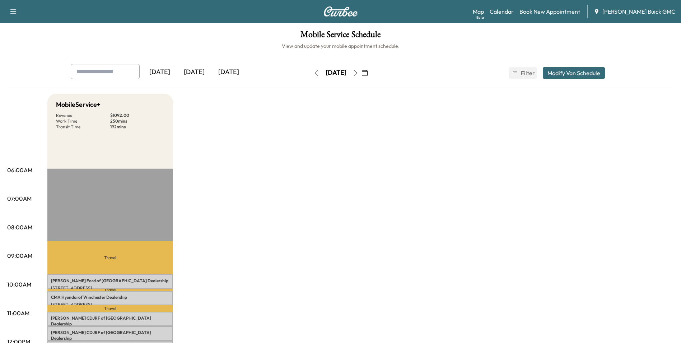
click at [357, 71] on icon "button" at bounding box center [355, 73] width 3 height 6
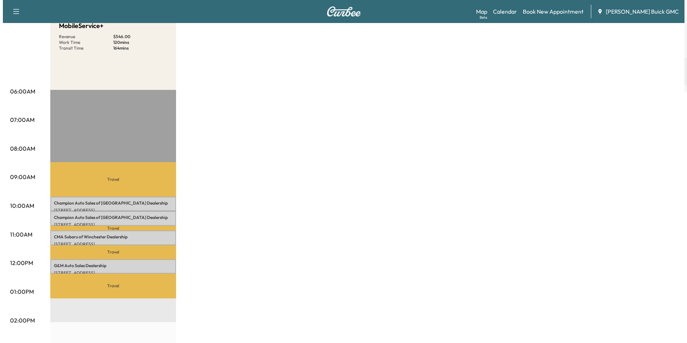
scroll to position [144, 0]
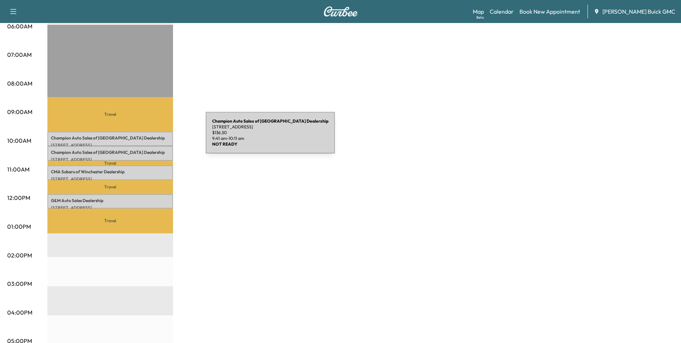
click at [152, 137] on p "Champion Auto Sales of Winchester Dealership" at bounding box center [110, 138] width 118 height 6
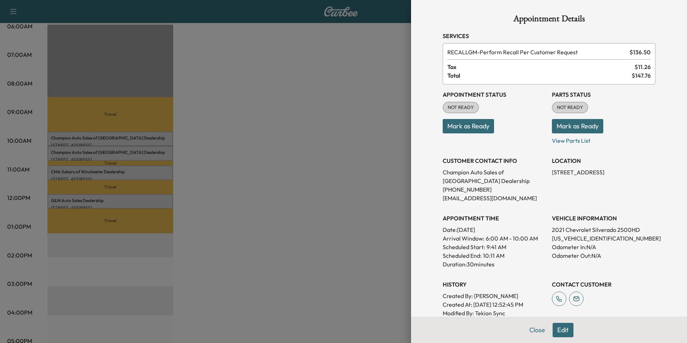
scroll to position [108, 0]
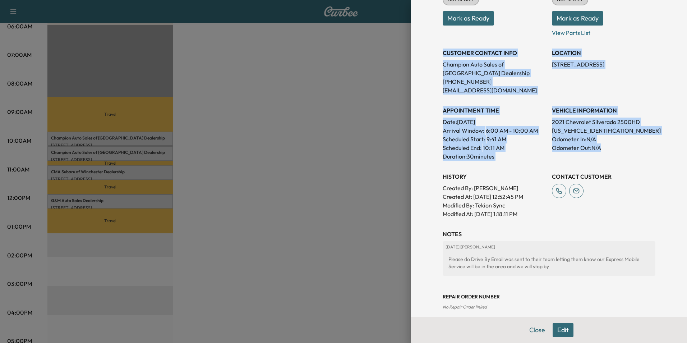
drag, startPoint x: 437, startPoint y: 51, endPoint x: 627, endPoint y: 155, distance: 216.4
click at [627, 155] on div "Appointment Status NOT READY Mark as Ready Parts Status NOT READY Mark as Ready…" at bounding box center [548, 97] width 213 height 241
copy div "CUSTOMER CONTACT INFO Champion Auto Sales of Winchester Dealership [PHONE_NUMBE…"
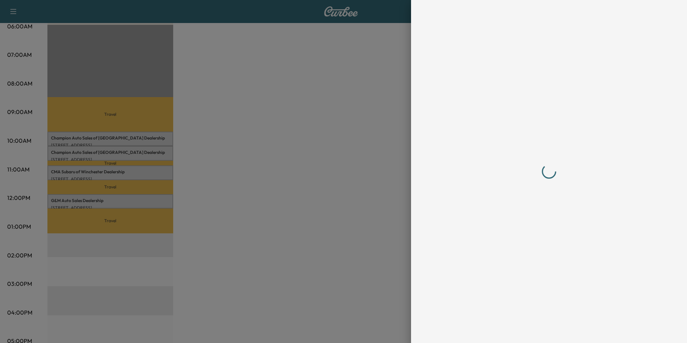
scroll to position [0, 0]
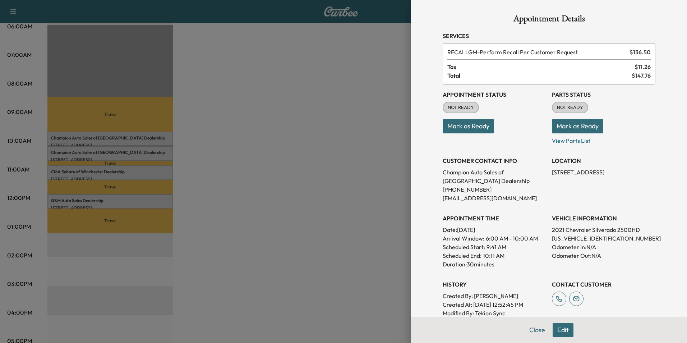
click at [252, 184] on div at bounding box center [343, 171] width 687 height 343
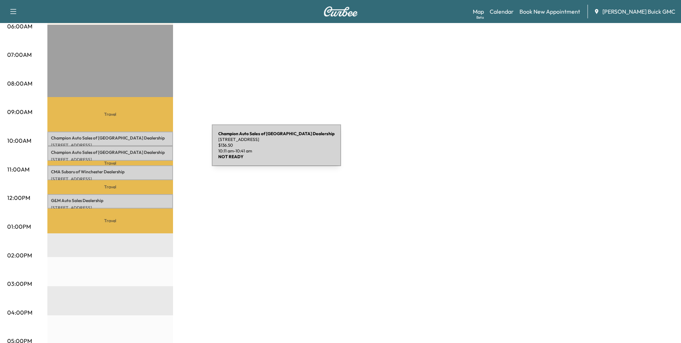
click at [158, 149] on p "Champion Auto Sales of Winchester Dealership" at bounding box center [110, 152] width 118 height 6
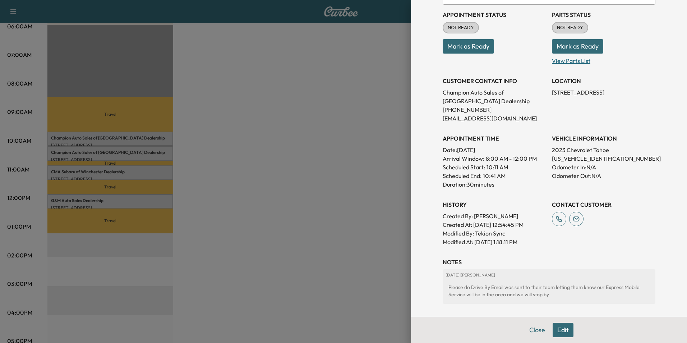
scroll to position [108, 0]
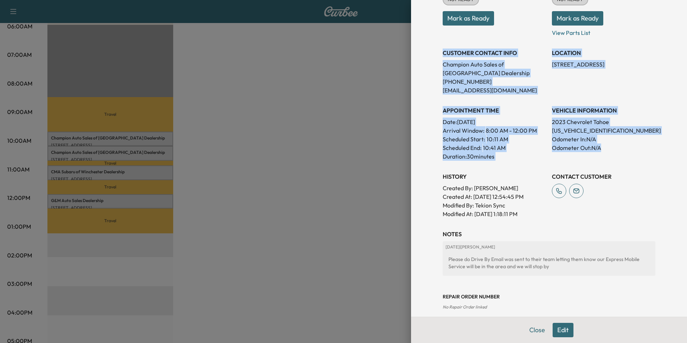
drag, startPoint x: 437, startPoint y: 51, endPoint x: 621, endPoint y: 145, distance: 206.5
click at [621, 145] on div "Appointment Status NOT READY Mark as Ready Parts Status NOT READY Mark as Ready…" at bounding box center [548, 97] width 213 height 241
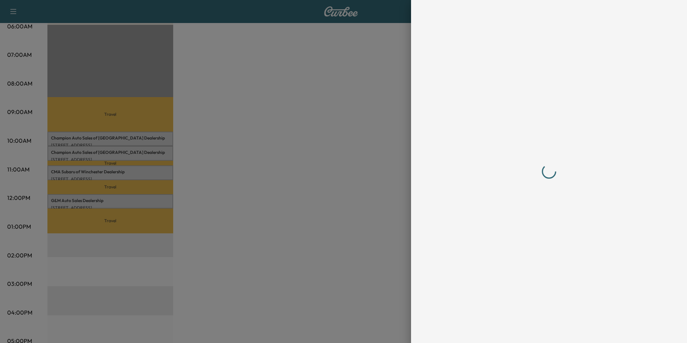
scroll to position [0, 0]
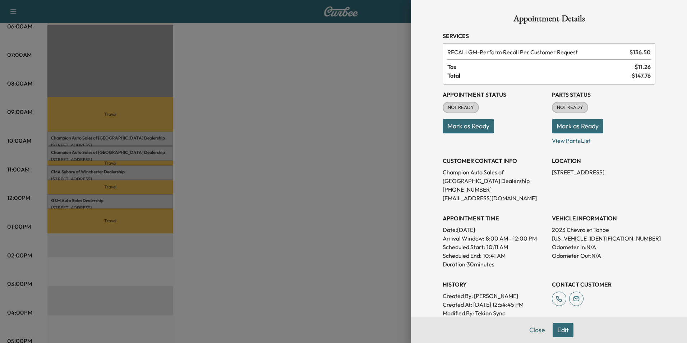
click at [270, 202] on div at bounding box center [343, 171] width 687 height 343
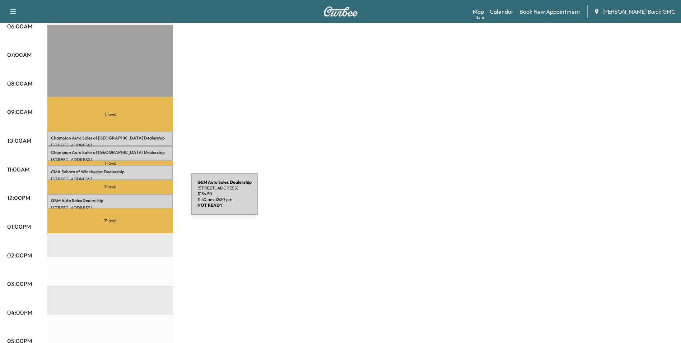
click at [137, 198] on p "G&M Auto Sales Dealership" at bounding box center [110, 200] width 118 height 6
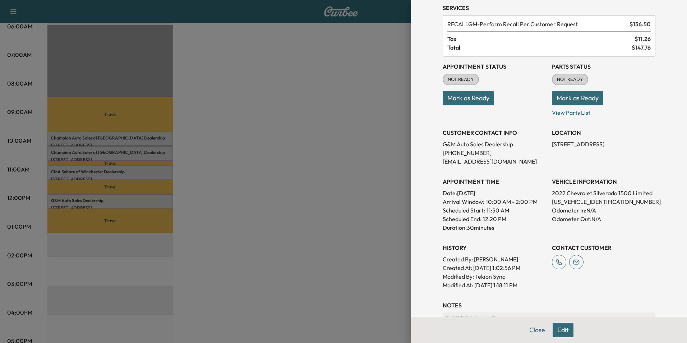
scroll to position [72, 0]
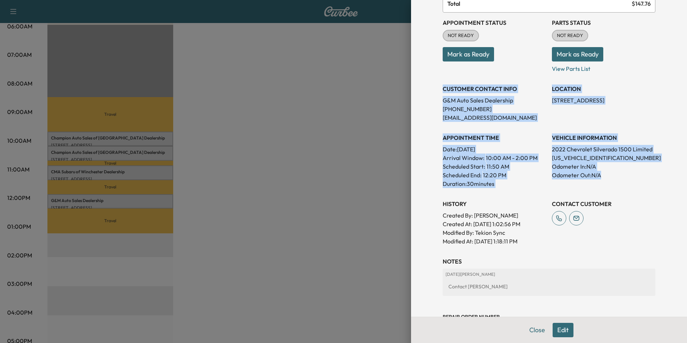
drag, startPoint x: 437, startPoint y: 89, endPoint x: 618, endPoint y: 177, distance: 200.7
click at [618, 177] on div "Appointment Status NOT READY Mark as Ready Parts Status NOT READY Mark as Ready…" at bounding box center [548, 129] width 213 height 233
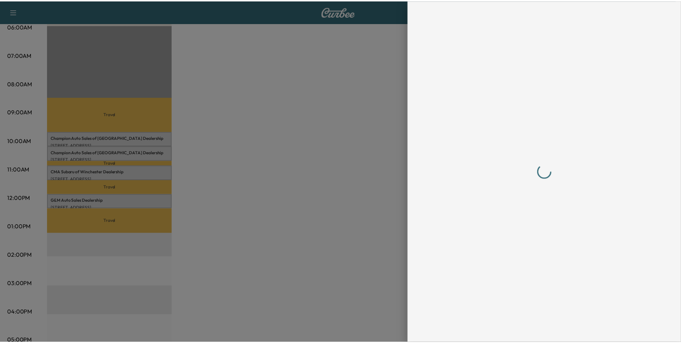
scroll to position [0, 0]
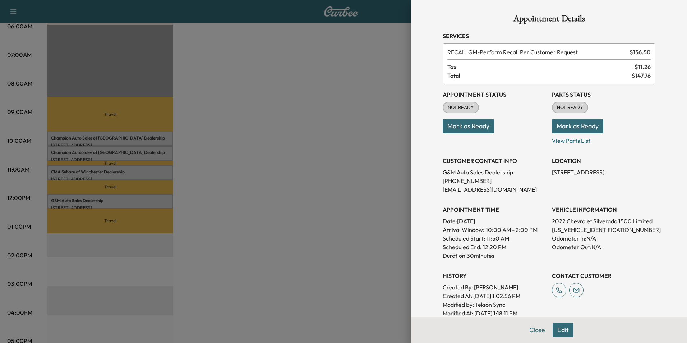
click at [275, 166] on div at bounding box center [343, 171] width 687 height 343
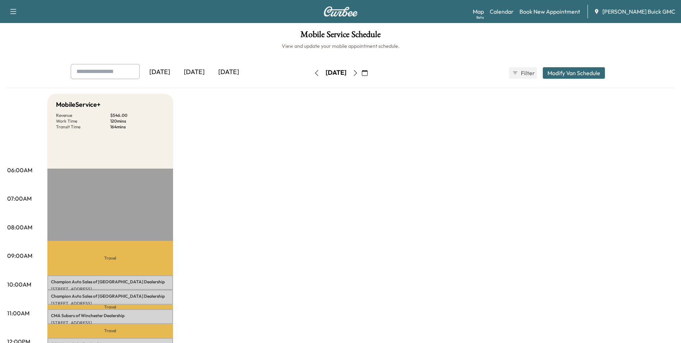
click at [314, 71] on icon "button" at bounding box center [317, 73] width 6 height 6
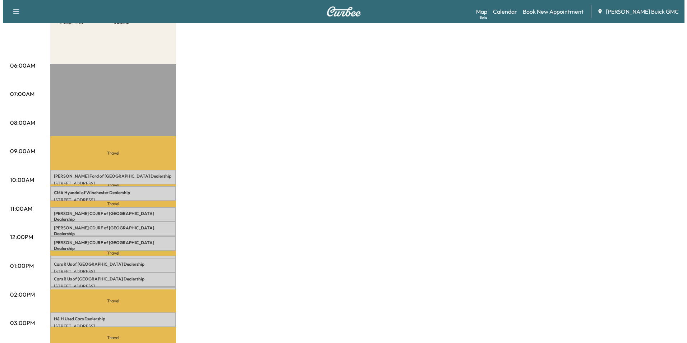
scroll to position [108, 0]
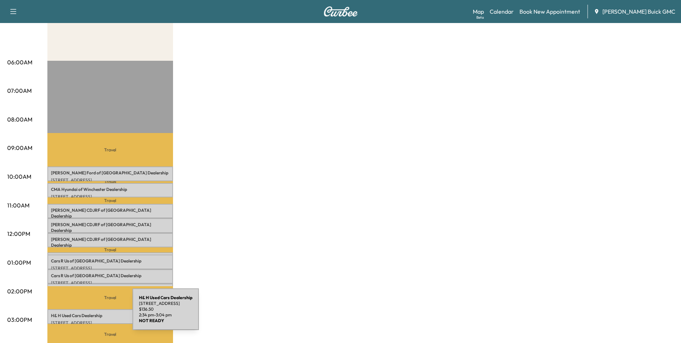
click at [79, 314] on p "H& H Used Cars Dealership" at bounding box center [110, 315] width 118 height 6
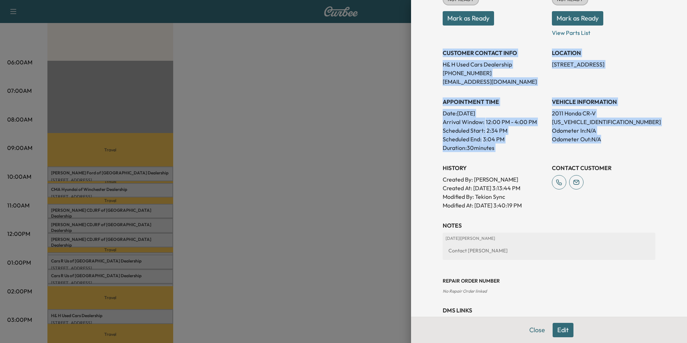
drag, startPoint x: 438, startPoint y: 51, endPoint x: 618, endPoint y: 143, distance: 202.0
click at [618, 143] on div "Appointment Status NOT READY Mark as Ready Parts Status NOT READY Mark as Ready…" at bounding box center [548, 93] width 213 height 233
